Goal: Transaction & Acquisition: Purchase product/service

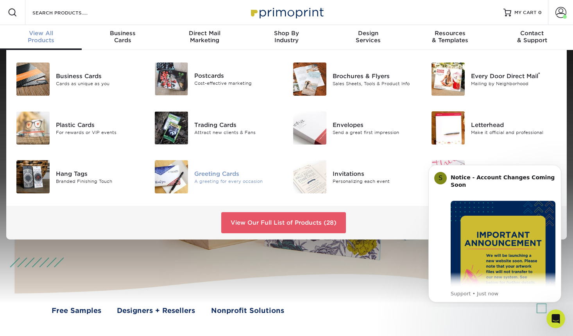
click at [171, 180] on img at bounding box center [171, 176] width 33 height 33
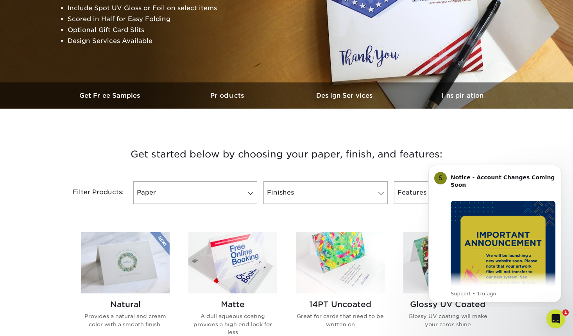
scroll to position [171, 0]
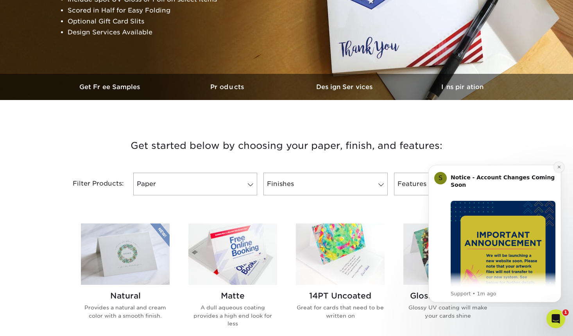
click at [558, 167] on icon "Dismiss notification" at bounding box center [558, 167] width 3 height 3
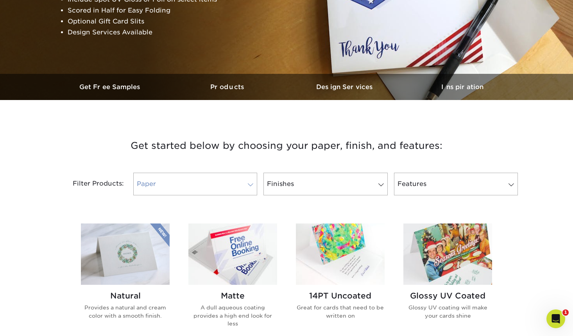
click at [229, 184] on link "Paper" at bounding box center [195, 184] width 124 height 23
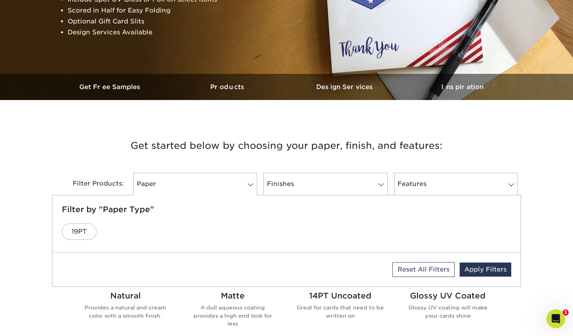
click at [125, 145] on h3 "Get started below by choosing your paper, finish, and features:" at bounding box center [286, 145] width 457 height 35
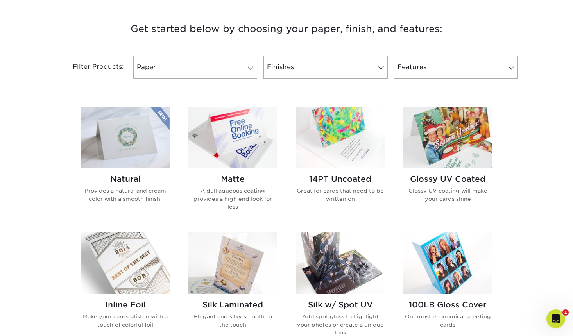
scroll to position [297, 0]
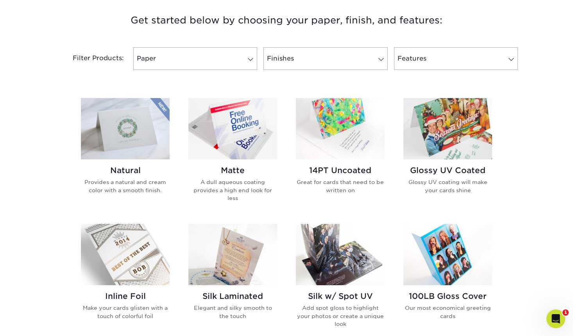
click at [137, 130] on img at bounding box center [125, 128] width 89 height 61
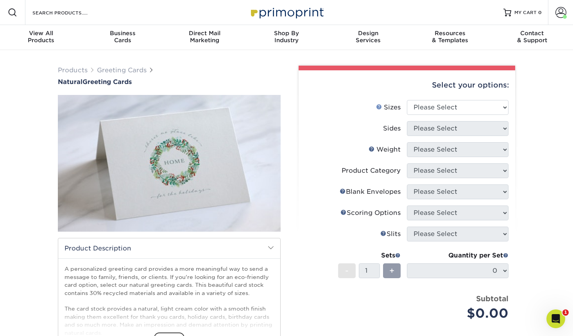
click at [378, 106] on link "Sizes Help" at bounding box center [379, 107] width 6 height 6
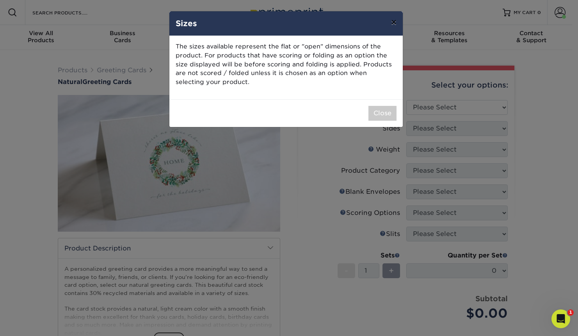
click at [397, 20] on button "×" at bounding box center [394, 22] width 18 height 22
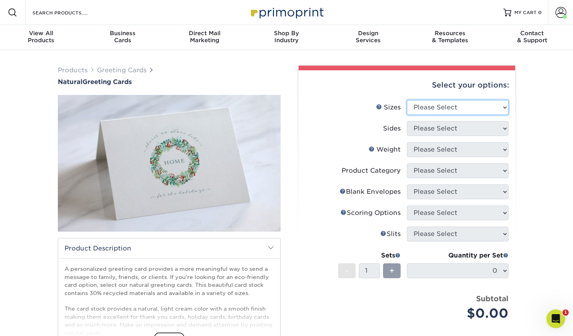
select select "4.25x11.00"
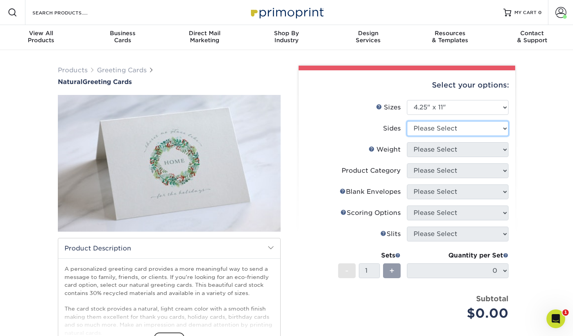
select select "13abbda7-1d64-4f25-8bb2-c179b224825d"
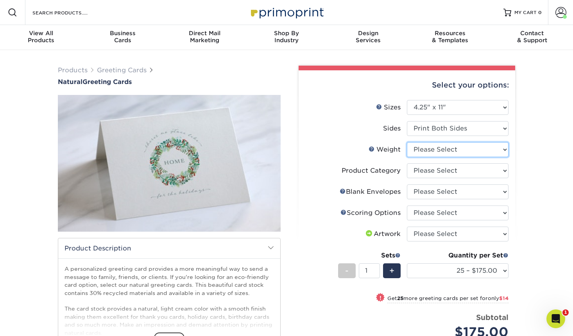
select select "14PTNT"
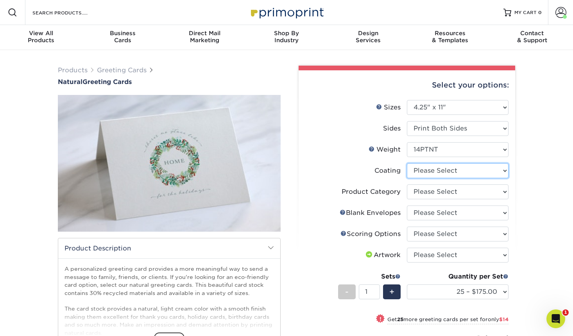
select select "3e7618de-abca-4bda-9f97-8b9129e913d8"
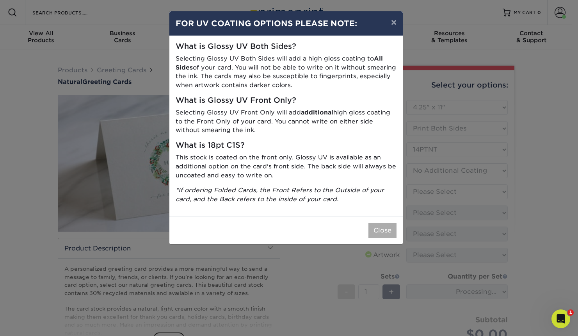
click at [387, 223] on button "Close" at bounding box center [383, 230] width 28 height 15
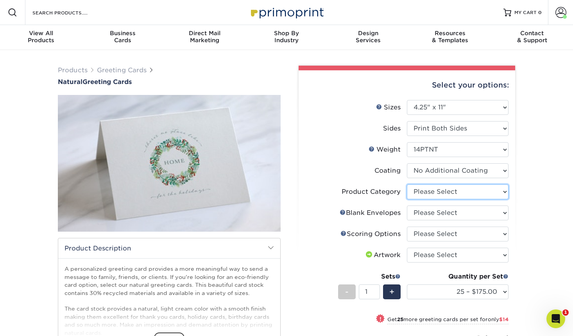
select select "b7f8198f-f281-4438-a52e-cd7a5c5c0cfc"
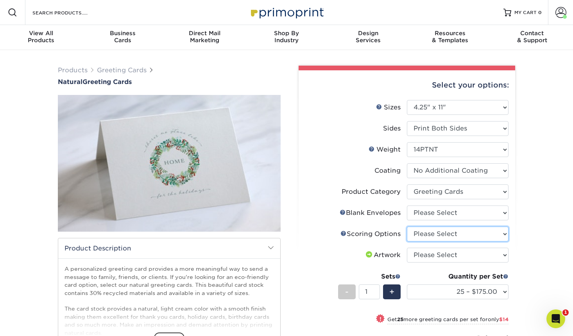
select select "b23166fa-223a-4016-b2d3-d3438452c7d9"
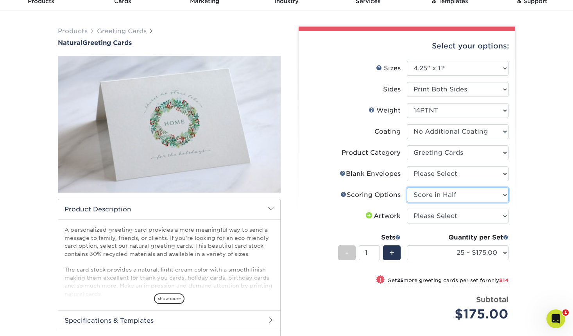
scroll to position [49, 0]
